Goal: Task Accomplishment & Management: Use online tool/utility

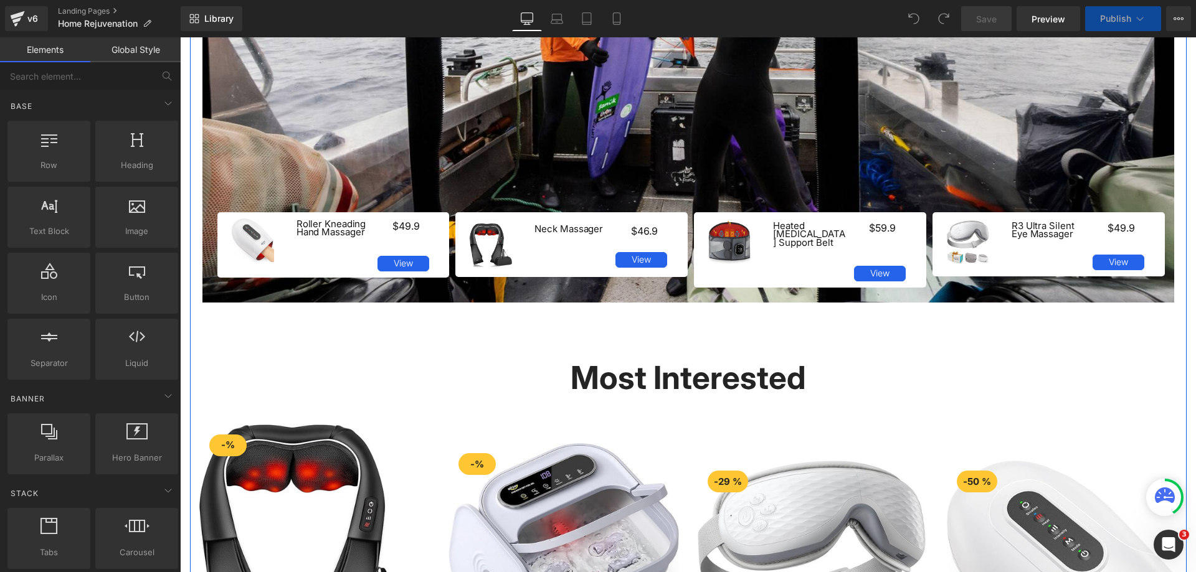
scroll to position [1183, 0]
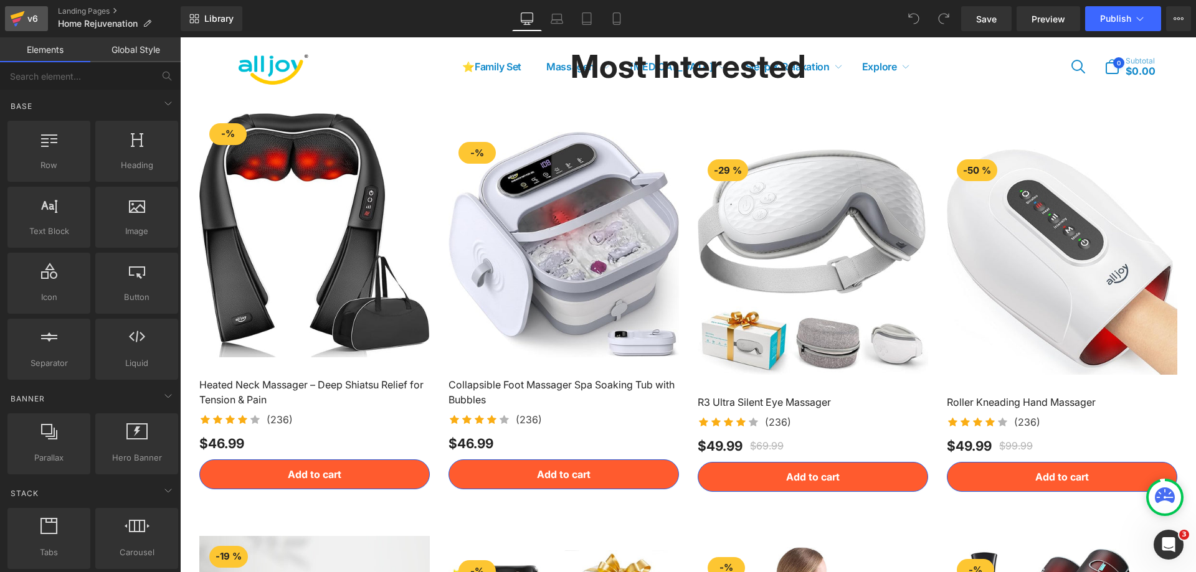
click at [29, 12] on div "v6" at bounding box center [33, 19] width 16 height 16
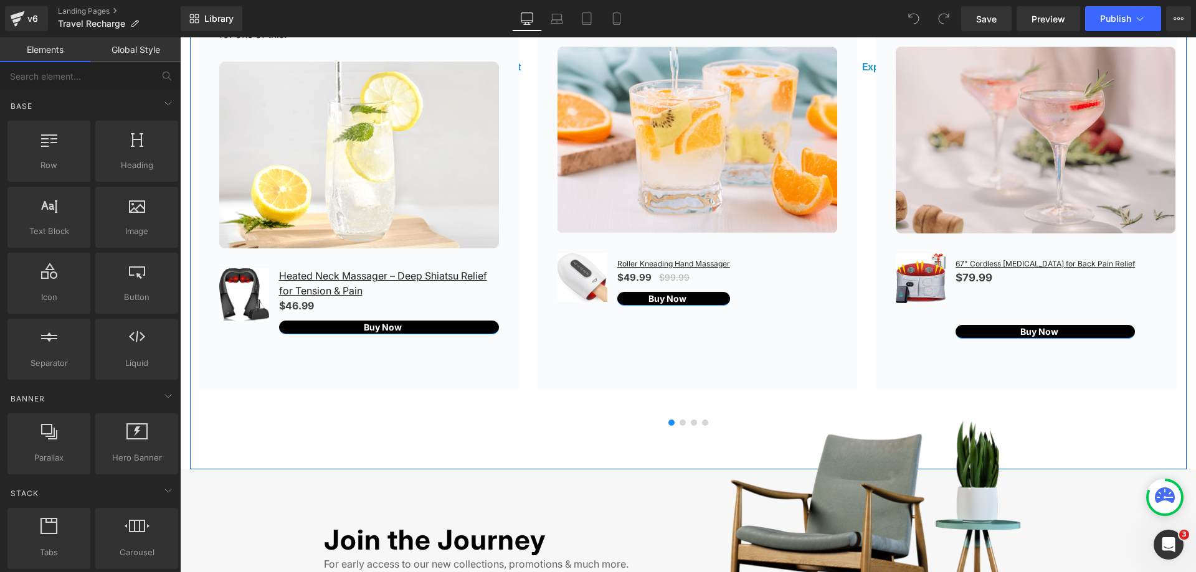
scroll to position [2491, 0]
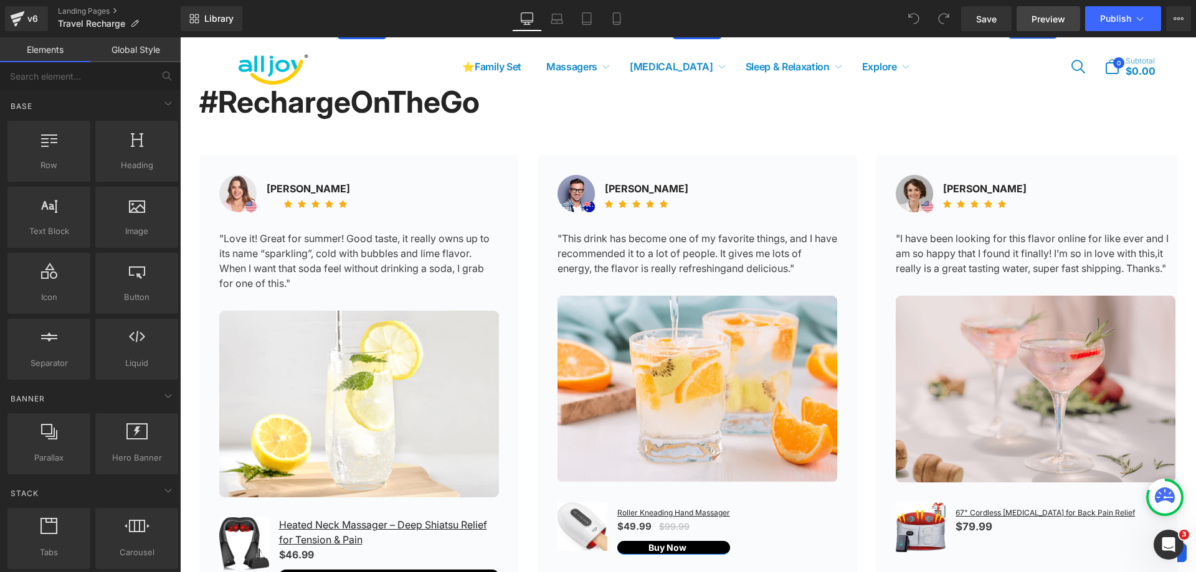
click at [1042, 14] on span "Preview" at bounding box center [1048, 18] width 34 height 13
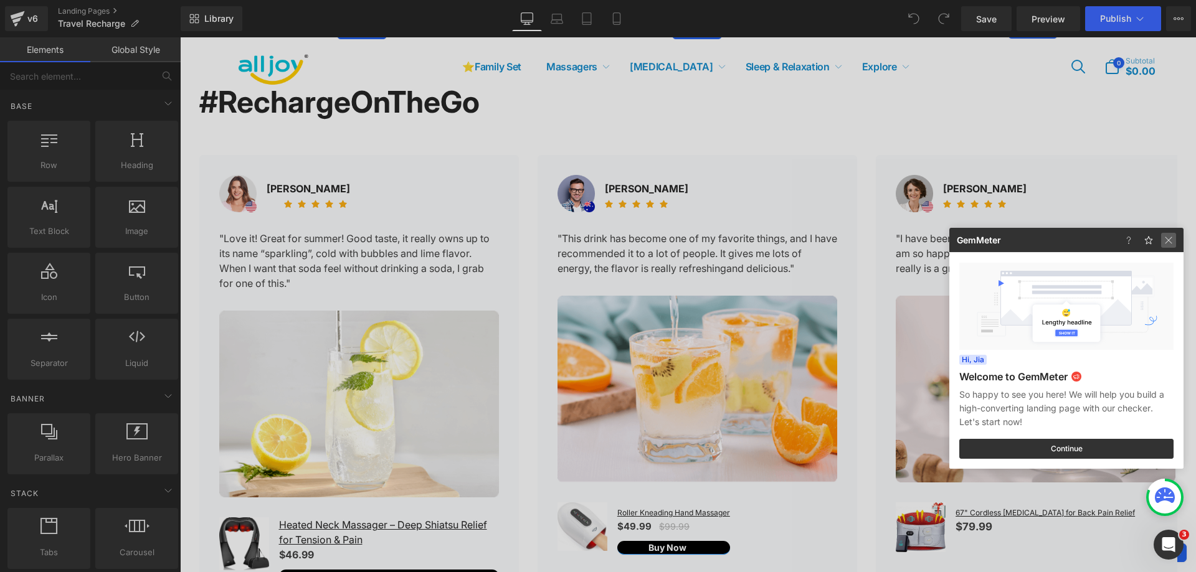
click at [1171, 239] on img at bounding box center [1168, 240] width 15 height 15
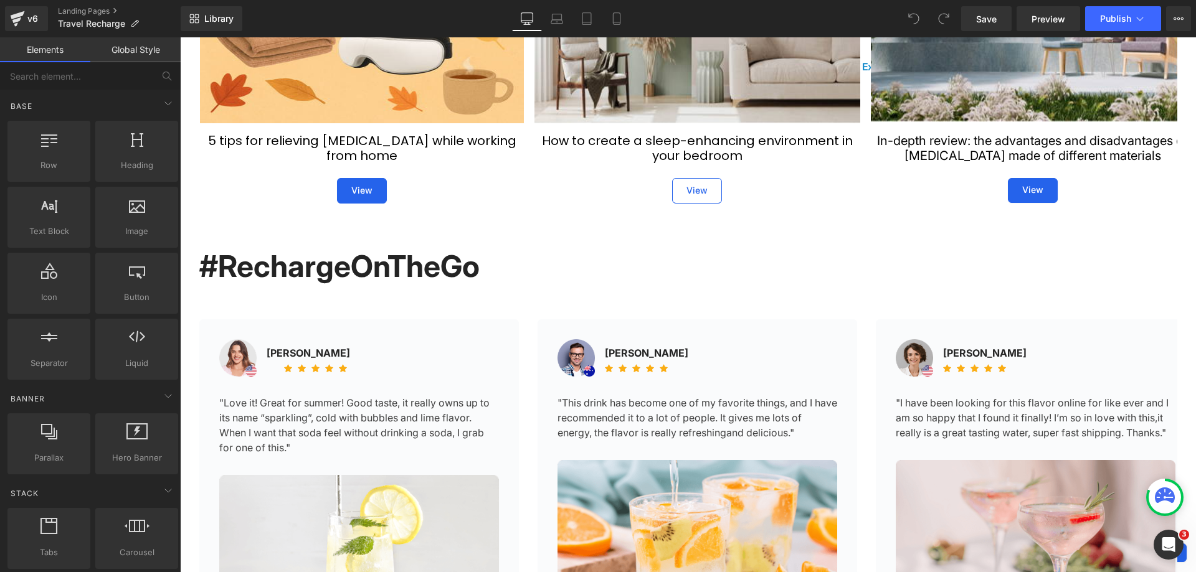
scroll to position [2304, 0]
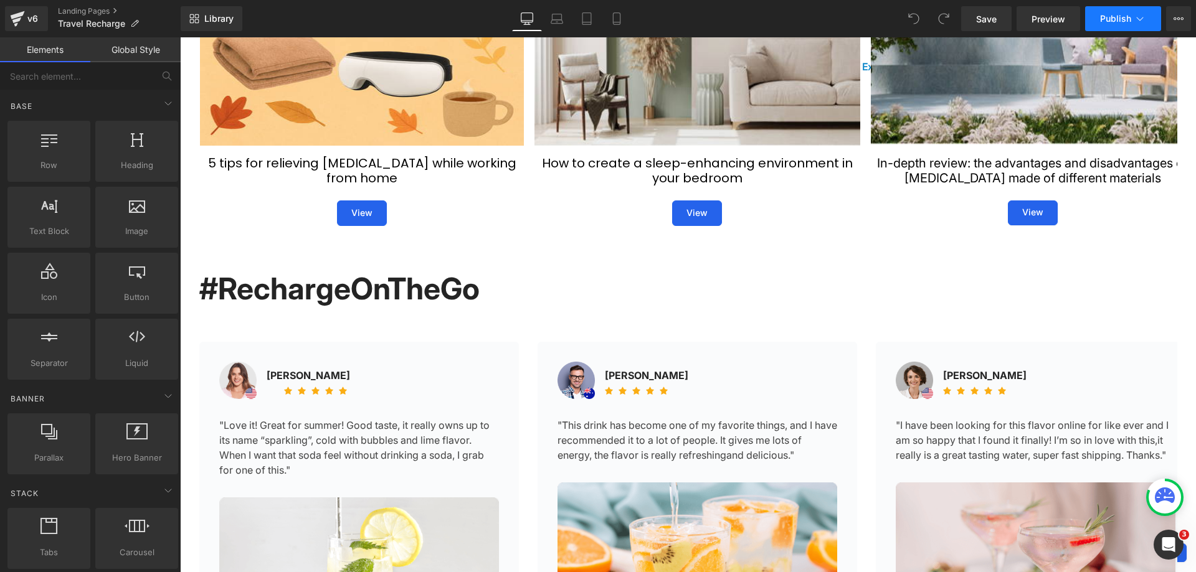
click at [1130, 18] on span "Publish" at bounding box center [1115, 19] width 31 height 10
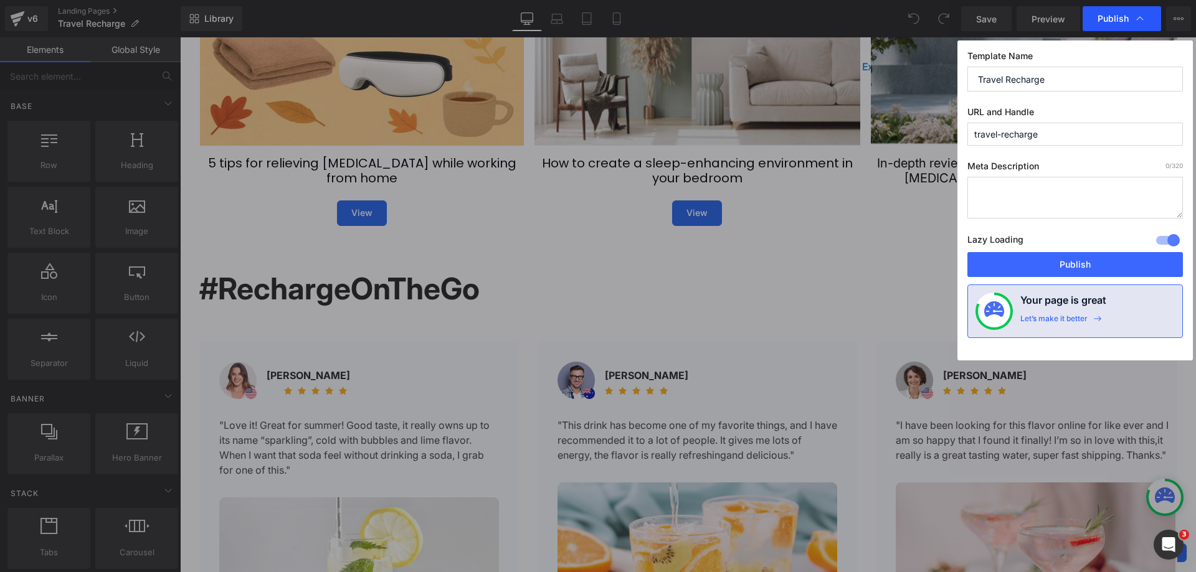
click at [1131, 18] on span "Publish" at bounding box center [1121, 18] width 49 height 12
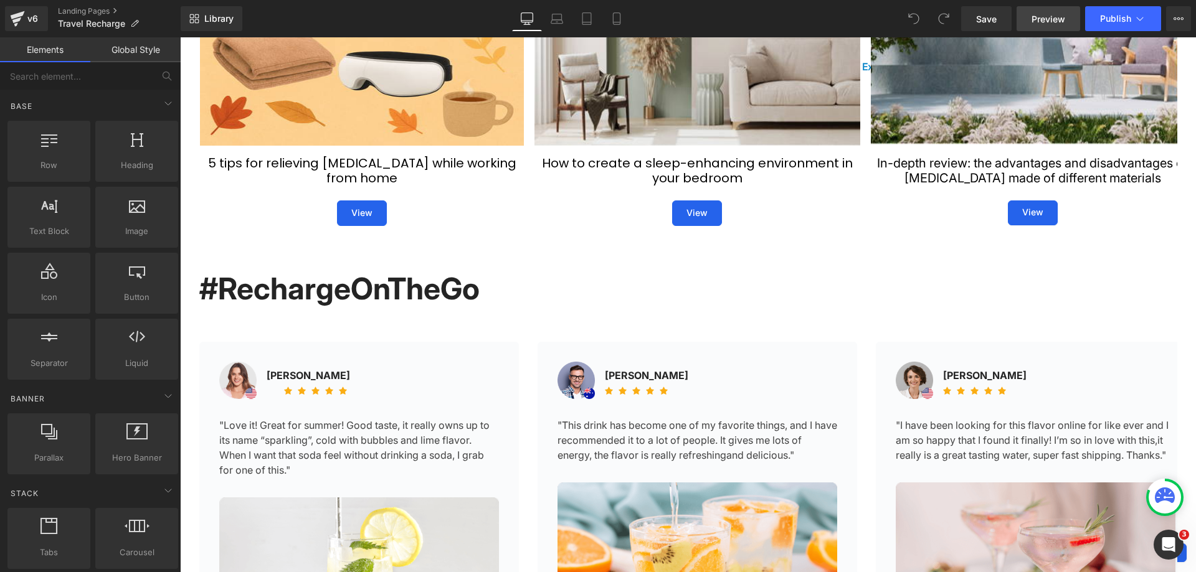
click at [1062, 17] on span "Preview" at bounding box center [1048, 18] width 34 height 13
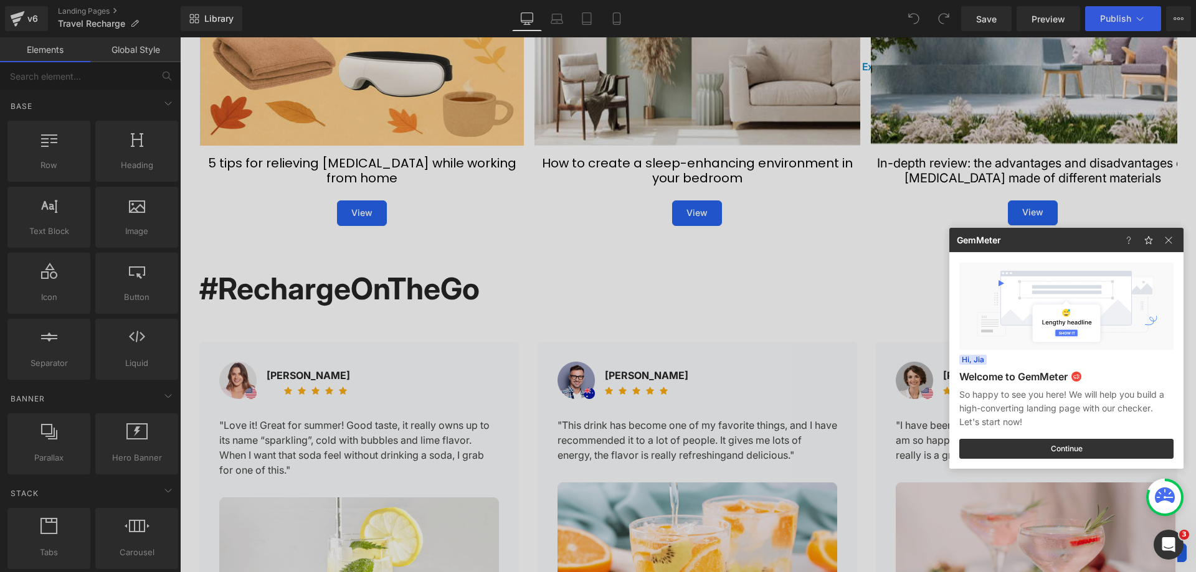
click at [630, 232] on div at bounding box center [598, 286] width 1196 height 572
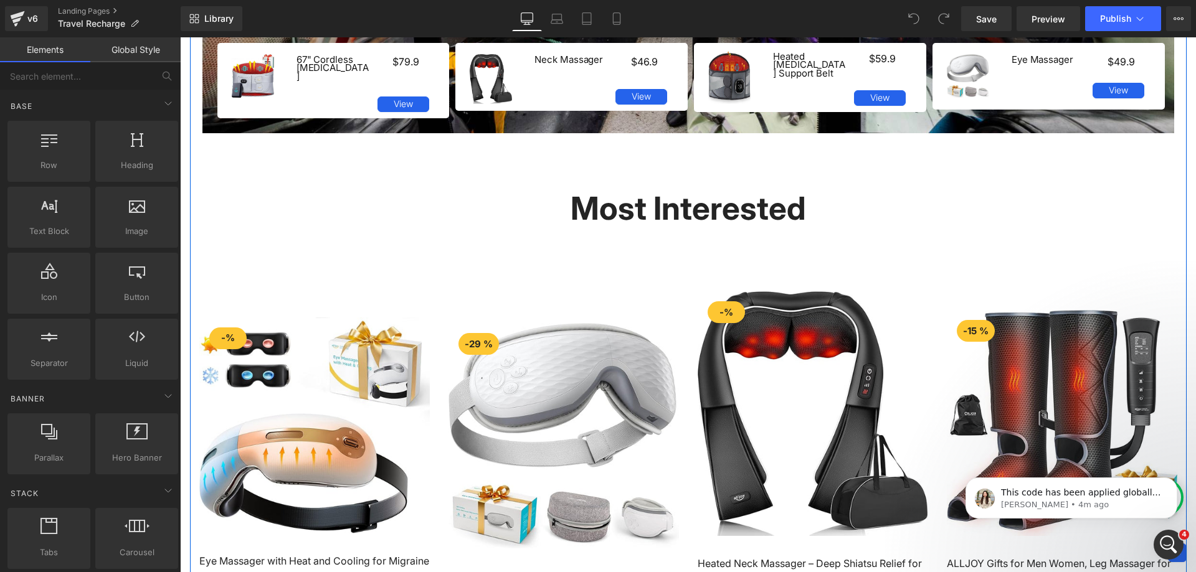
scroll to position [810, 0]
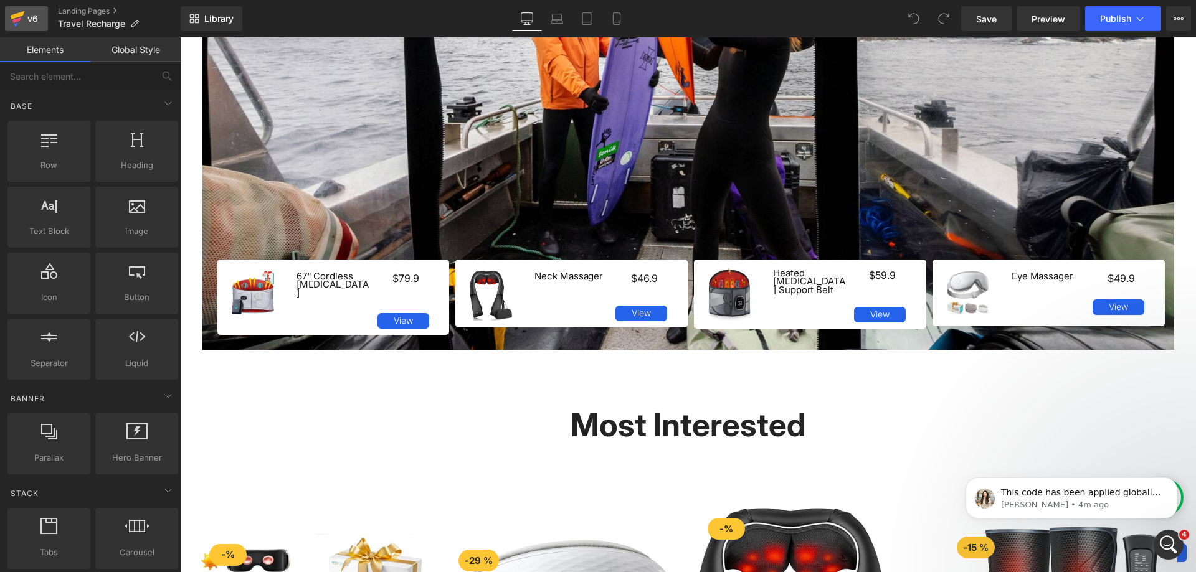
click at [34, 21] on div "v6" at bounding box center [33, 19] width 16 height 16
